Goal: Task Accomplishment & Management: Manage account settings

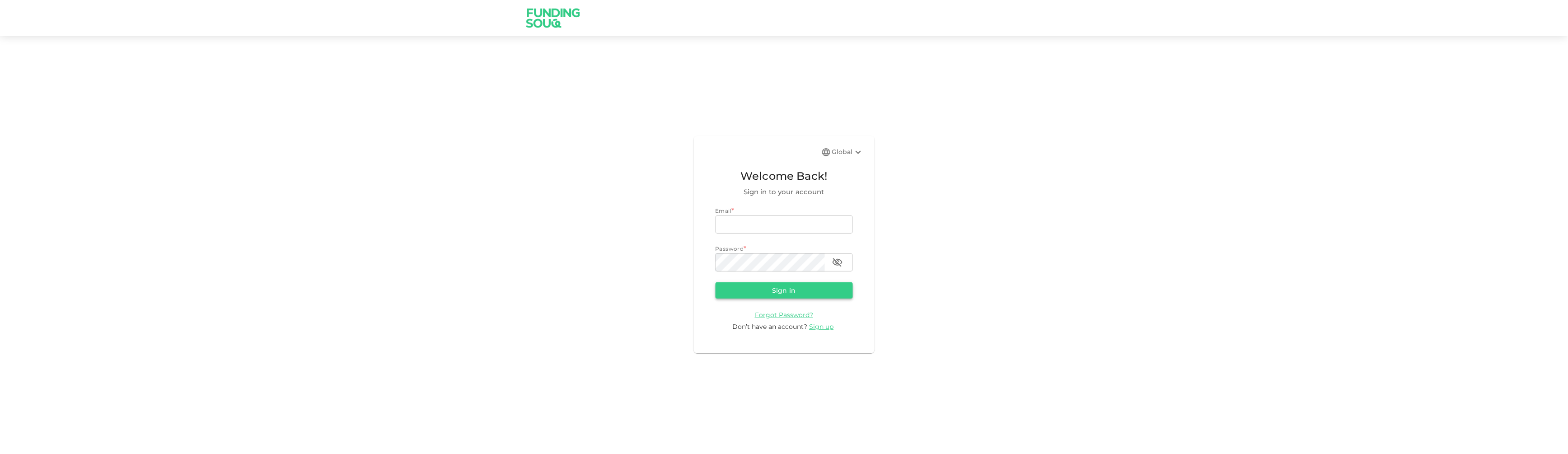
type input "[EMAIL_ADDRESS][DOMAIN_NAME]"
click at [782, 297] on button "Sign in" at bounding box center [784, 291] width 137 height 17
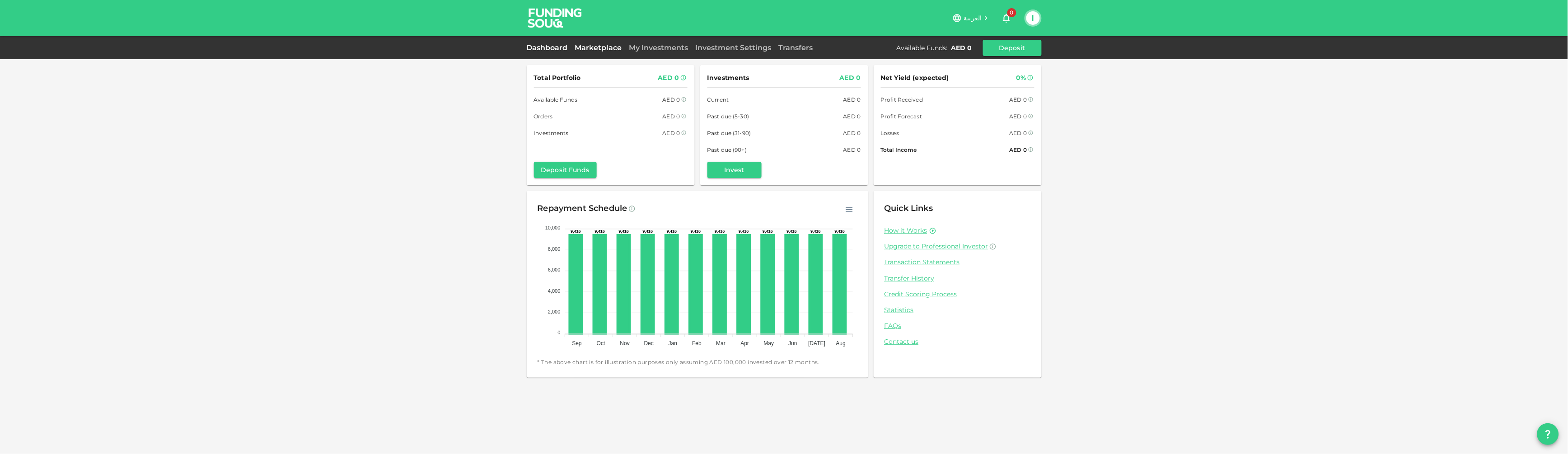
click at [621, 47] on link "Marketplace" at bounding box center [598, 47] width 55 height 8
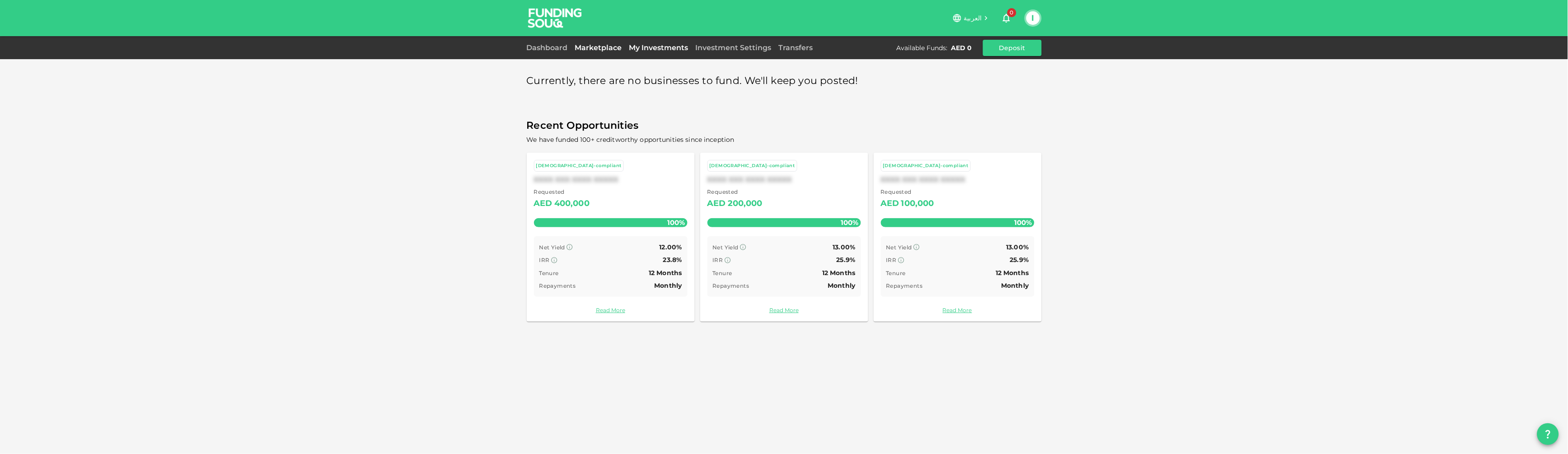
click at [630, 44] on link "My Investments" at bounding box center [659, 47] width 67 height 8
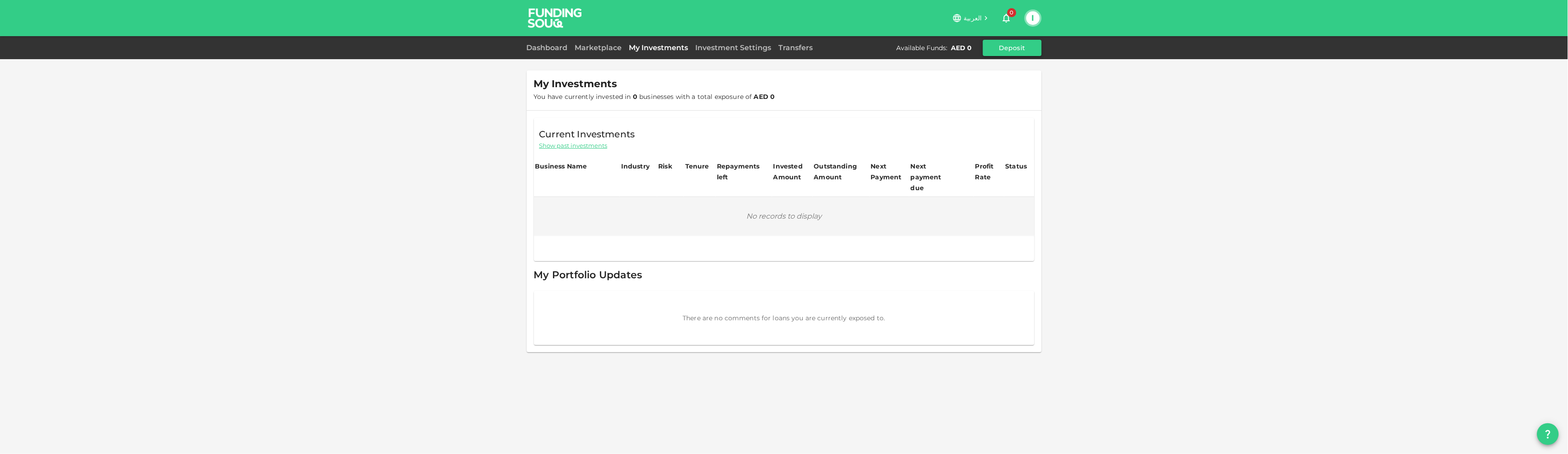
click at [989, 56] on button "Deposit" at bounding box center [1011, 48] width 58 height 17
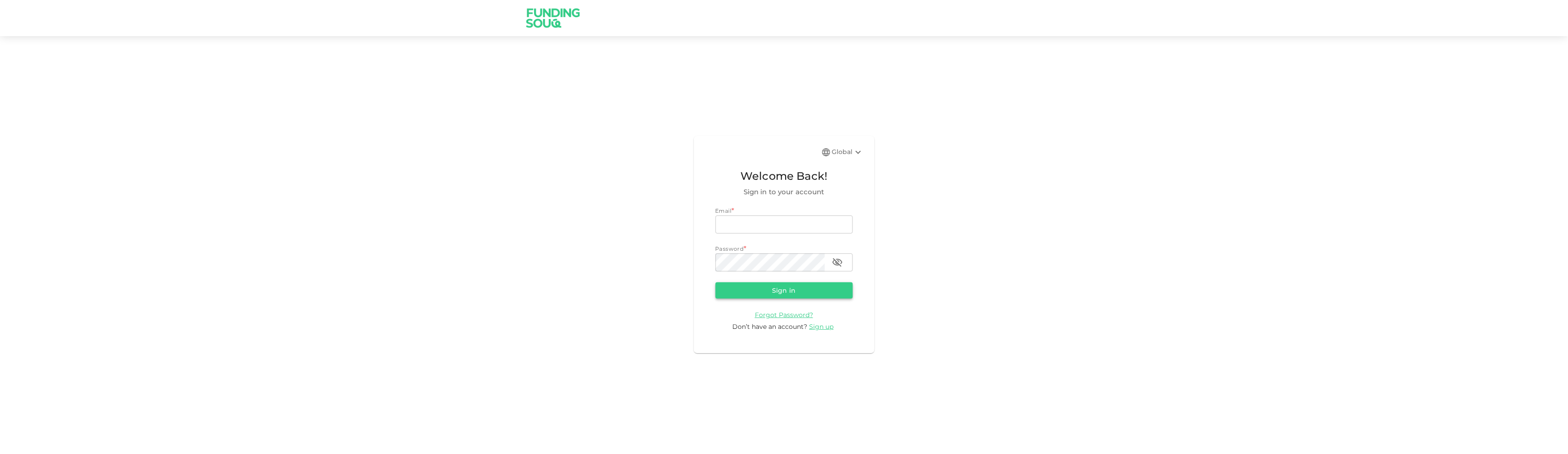
type input "info@dradampatel.com"
click at [756, 291] on button "Sign in" at bounding box center [784, 291] width 137 height 17
